Goal: Transaction & Acquisition: Purchase product/service

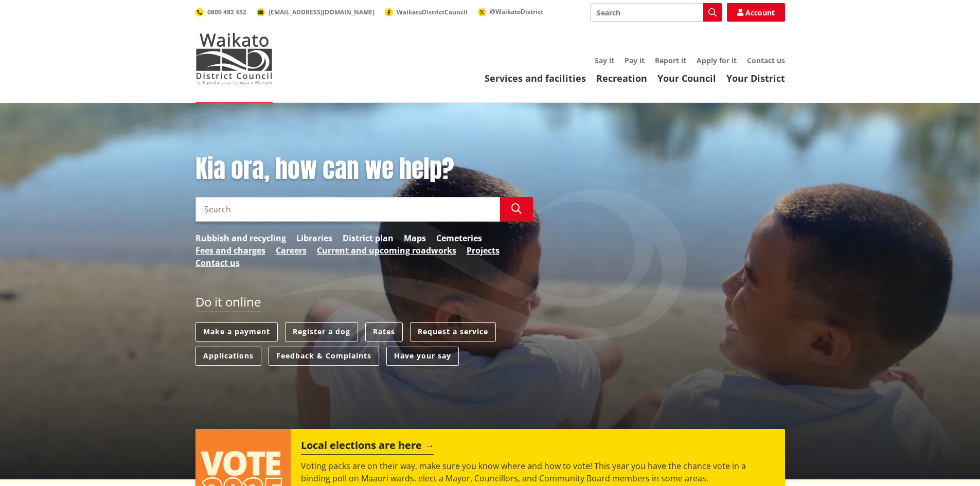
click at [244, 329] on link "Make a payment" at bounding box center [237, 332] width 82 height 19
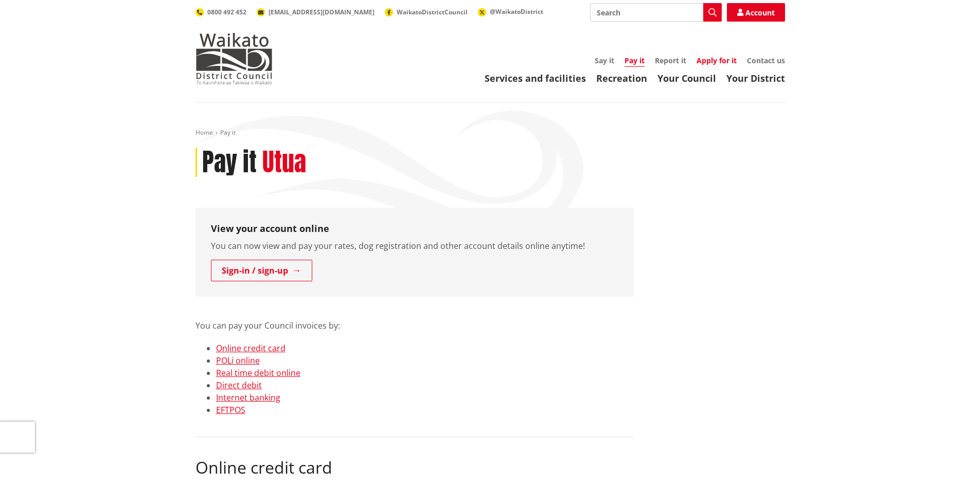
click at [719, 59] on link "Apply for it" at bounding box center [717, 61] width 40 height 10
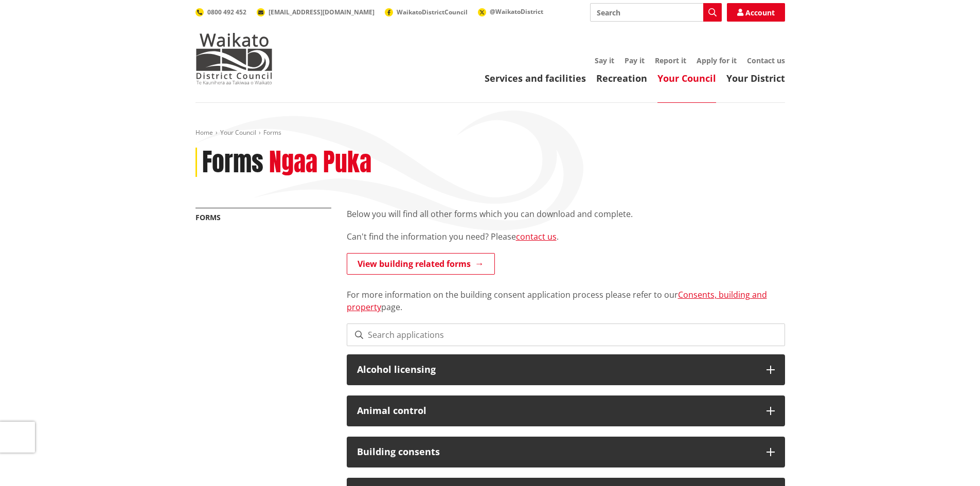
click at [686, 79] on link "Your Council" at bounding box center [687, 78] width 59 height 12
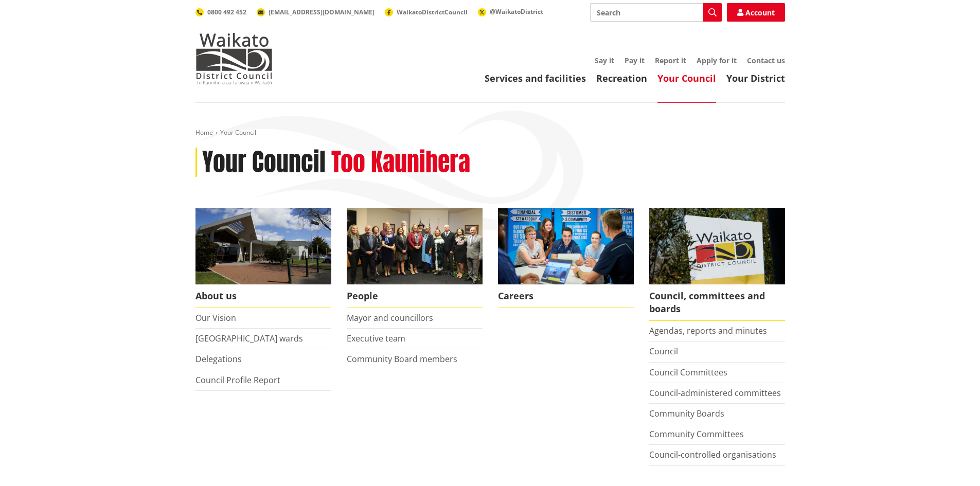
click at [623, 57] on ul "Say it Pay it Report it Apply for it Contact us" at bounding box center [539, 61] width 492 height 9
click at [630, 61] on link "Pay it" at bounding box center [635, 61] width 20 height 10
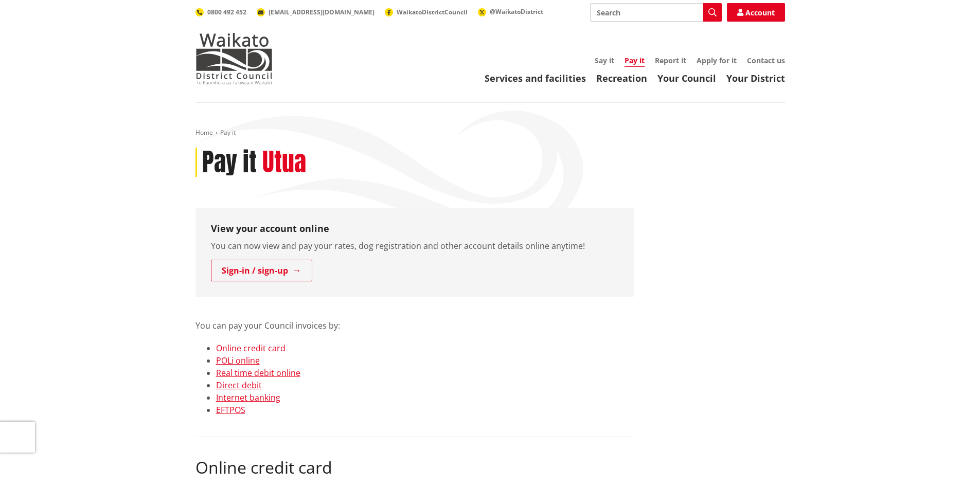
click at [249, 349] on link "Online credit card" at bounding box center [250, 348] width 69 height 11
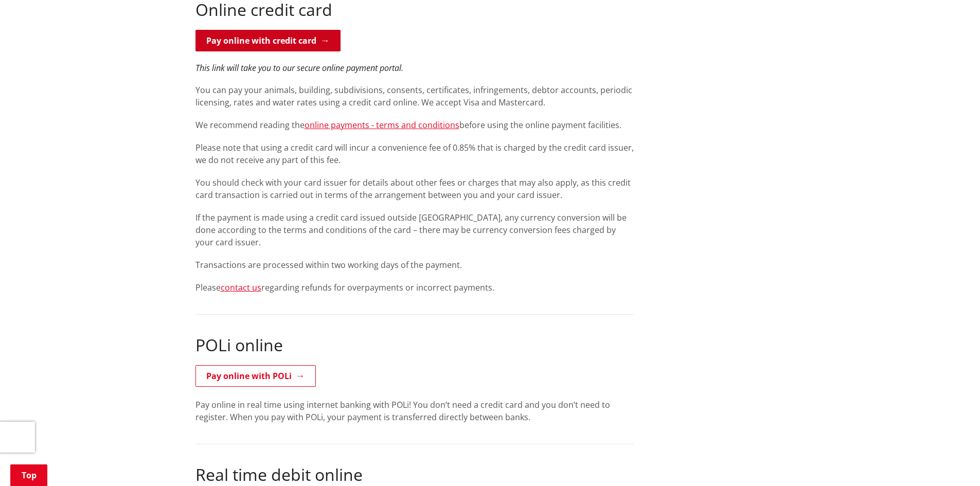
click at [288, 37] on link "Pay online with credit card" at bounding box center [268, 41] width 145 height 22
